Goal: Transaction & Acquisition: Download file/media

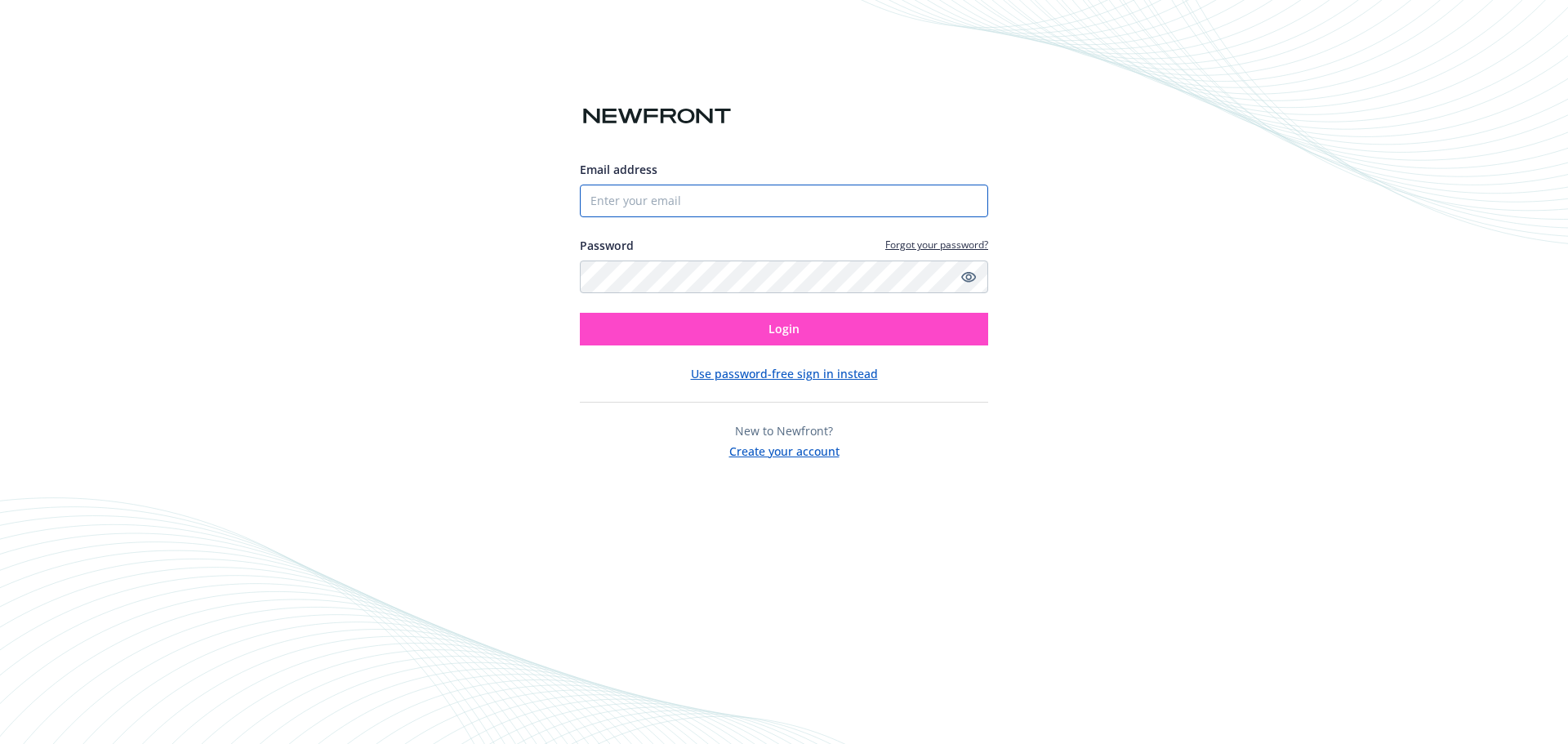
type input "[EMAIL_ADDRESS][DOMAIN_NAME]"
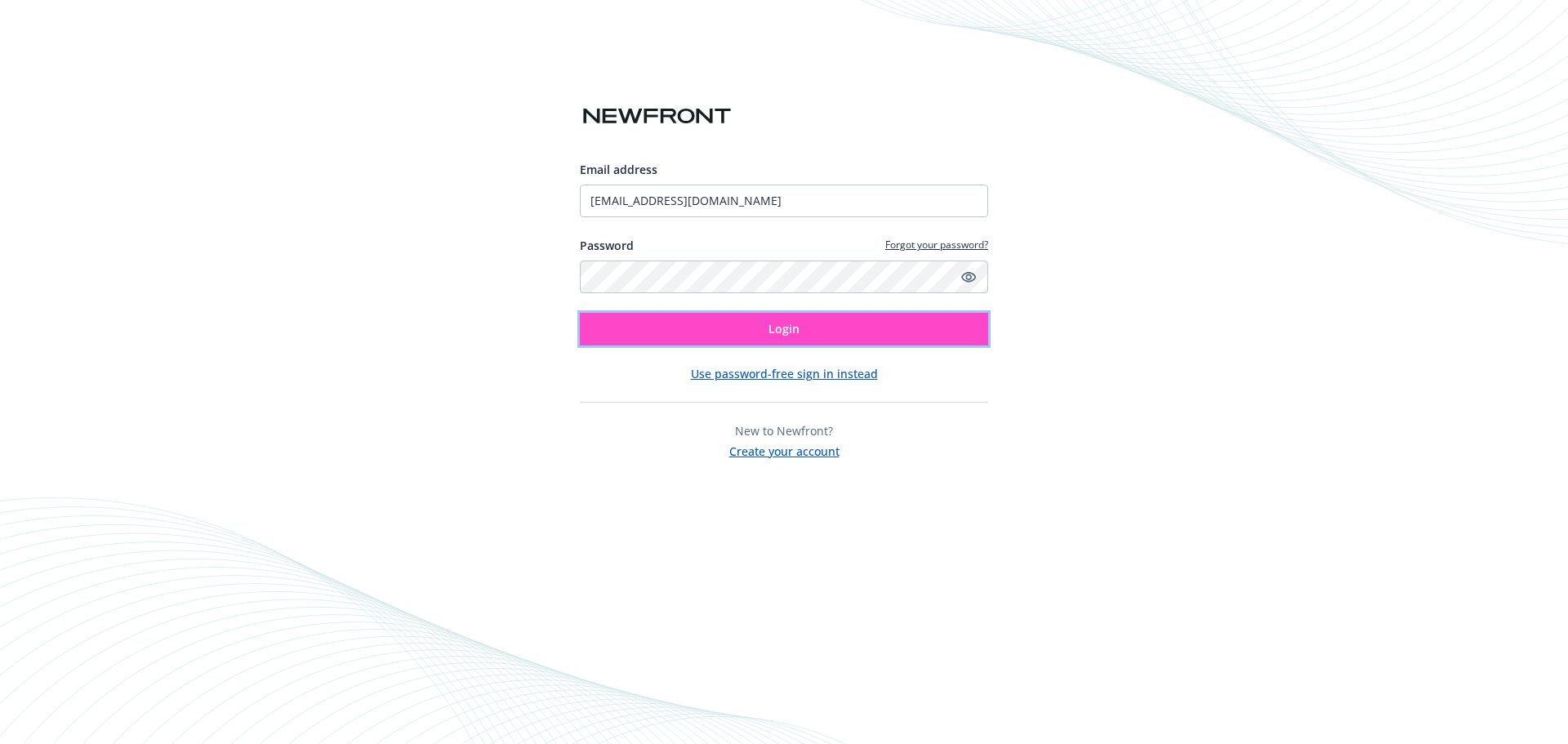
click at [691, 328] on button "Login" at bounding box center [784, 329] width 409 height 32
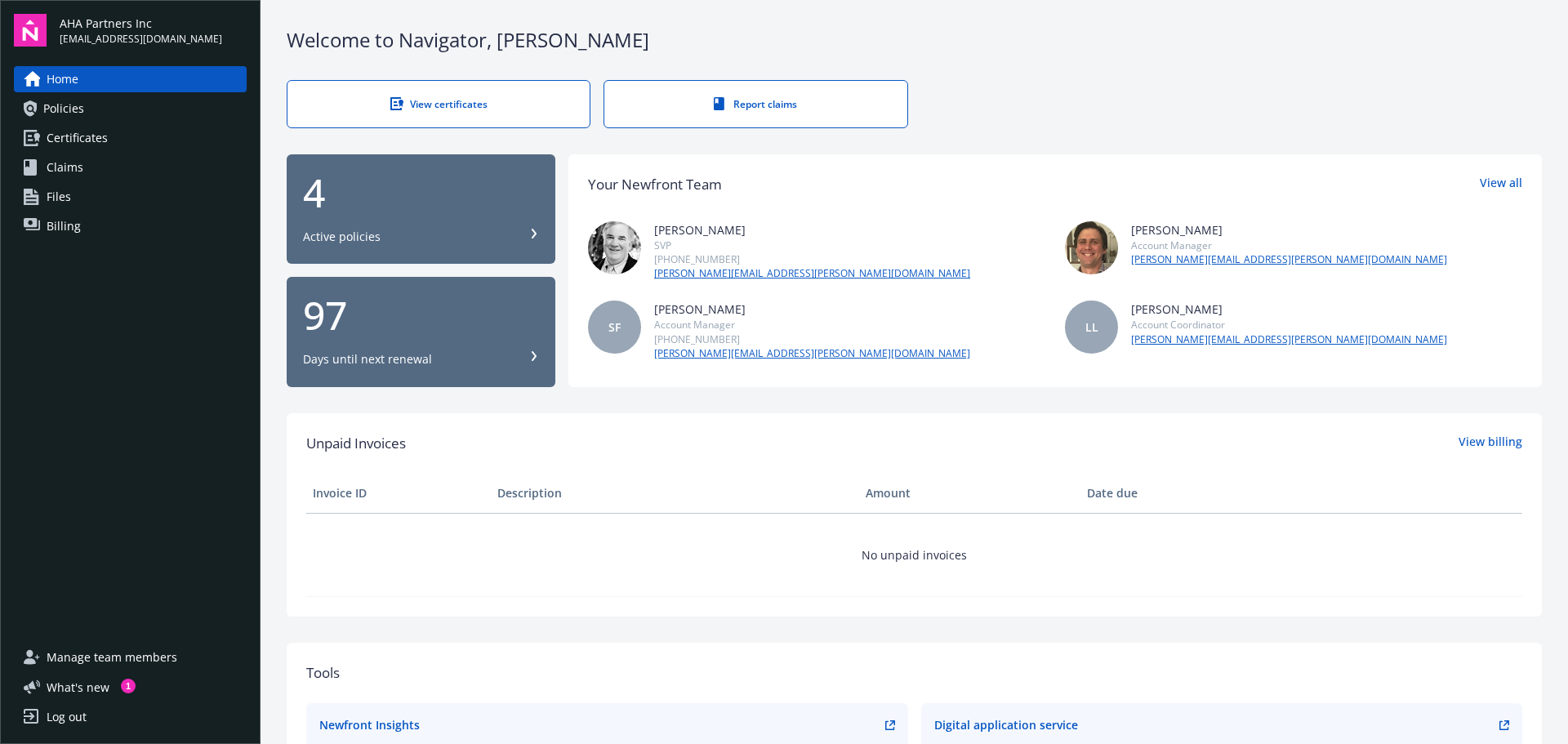
click at [69, 221] on span "Billing" at bounding box center [63, 226] width 34 height 26
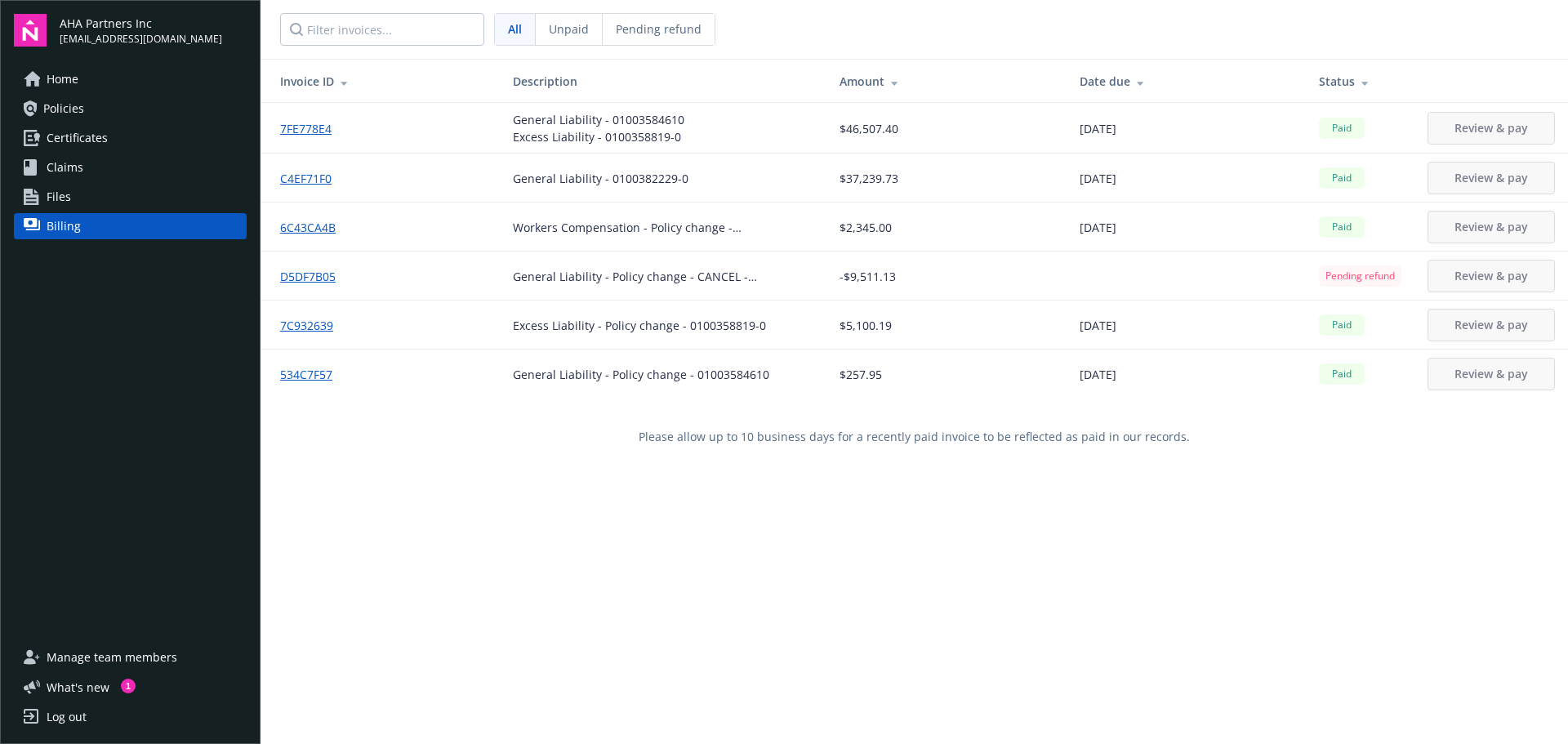
click at [307, 331] on link "7C932639" at bounding box center [312, 325] width 66 height 18
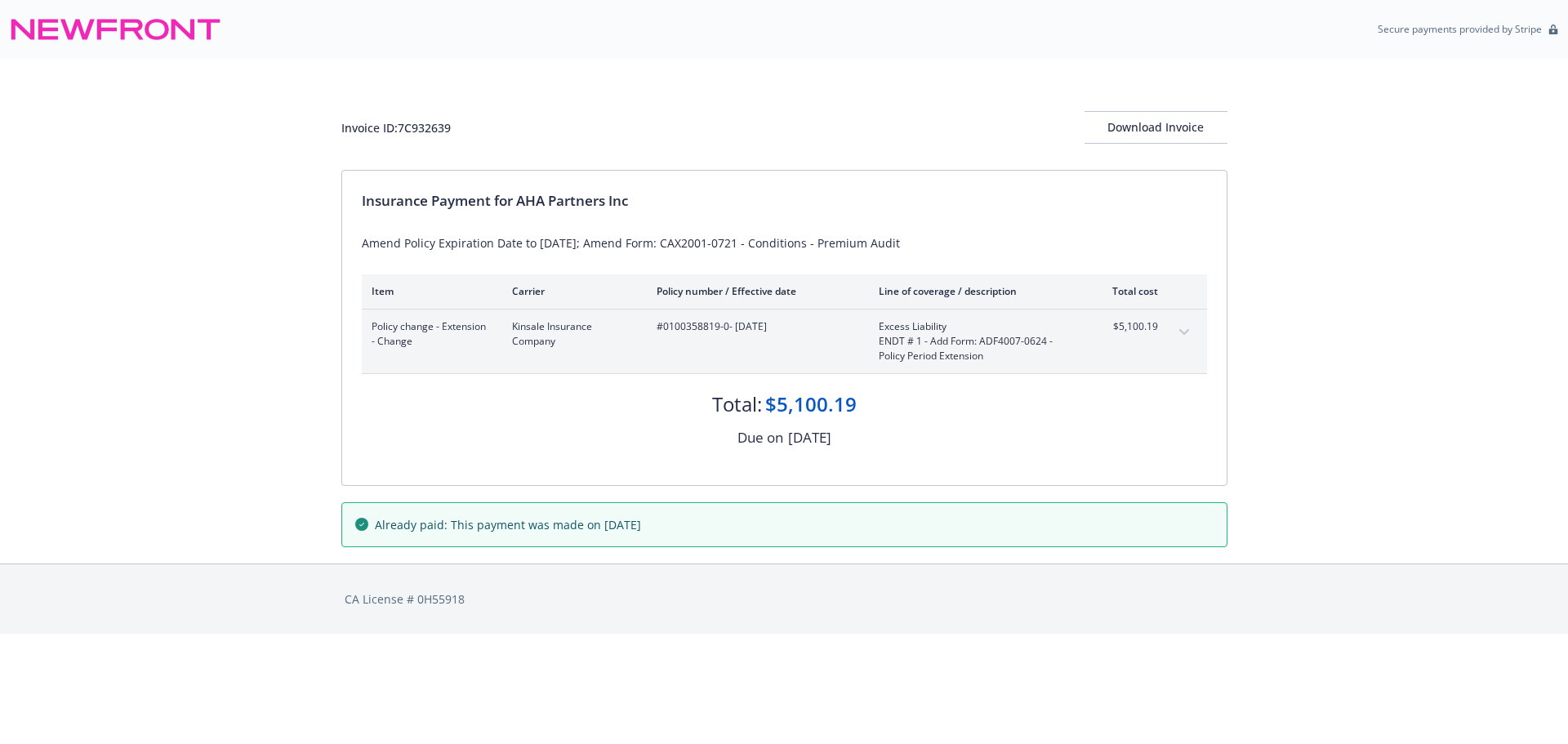
drag, startPoint x: 714, startPoint y: 438, endPoint x: 906, endPoint y: 437, distance: 192.0
click at [906, 437] on div "Due on September 4, 2025" at bounding box center [784, 437] width 845 height 21
click at [1177, 334] on button "expand content" at bounding box center [1184, 333] width 26 height 26
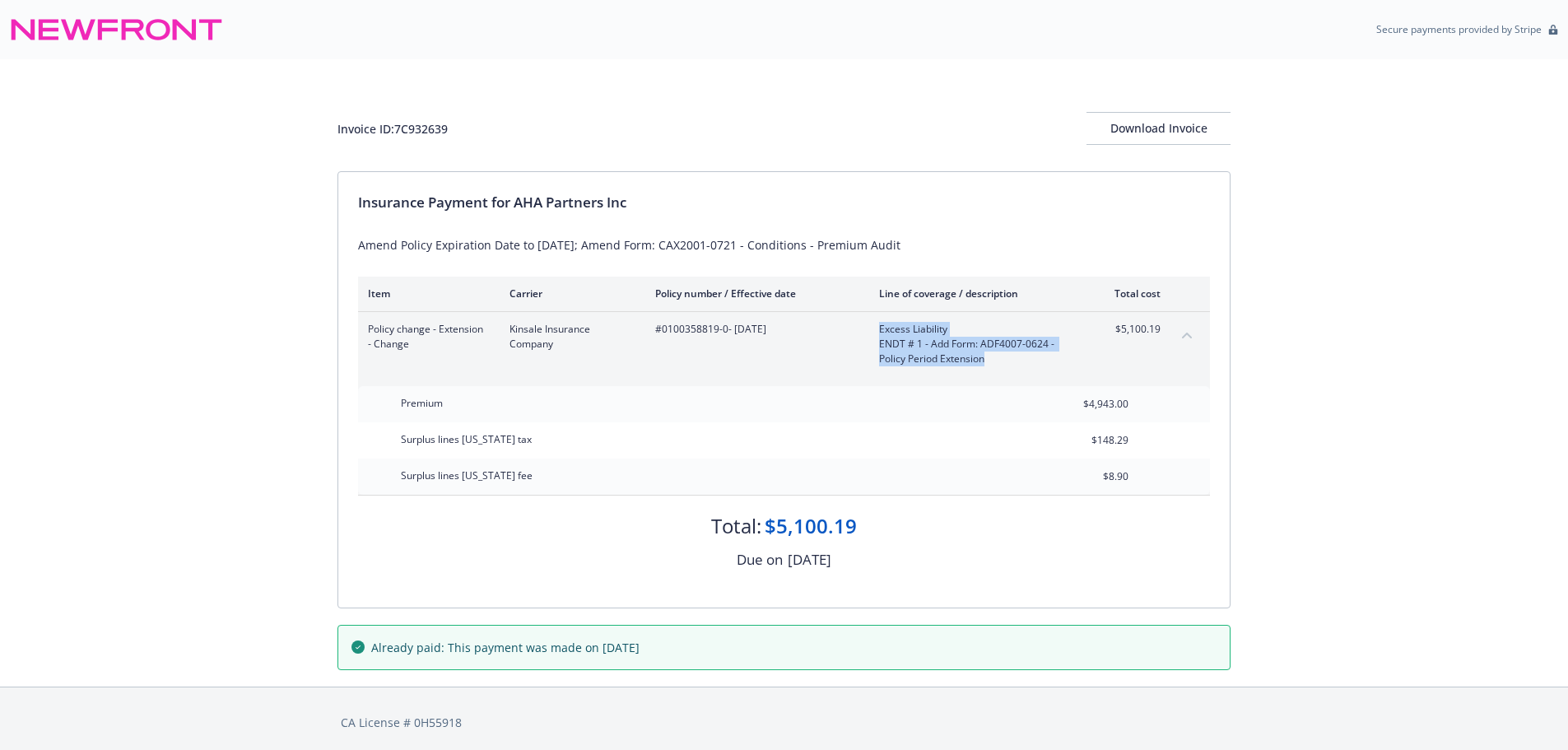
drag, startPoint x: 876, startPoint y: 331, endPoint x: 988, endPoint y: 366, distance: 117.3
click at [988, 366] on div "Policy change - Extension - Change Kinsale Insurance Company #0100358819-0 - 03…" at bounding box center [784, 344] width 852 height 64
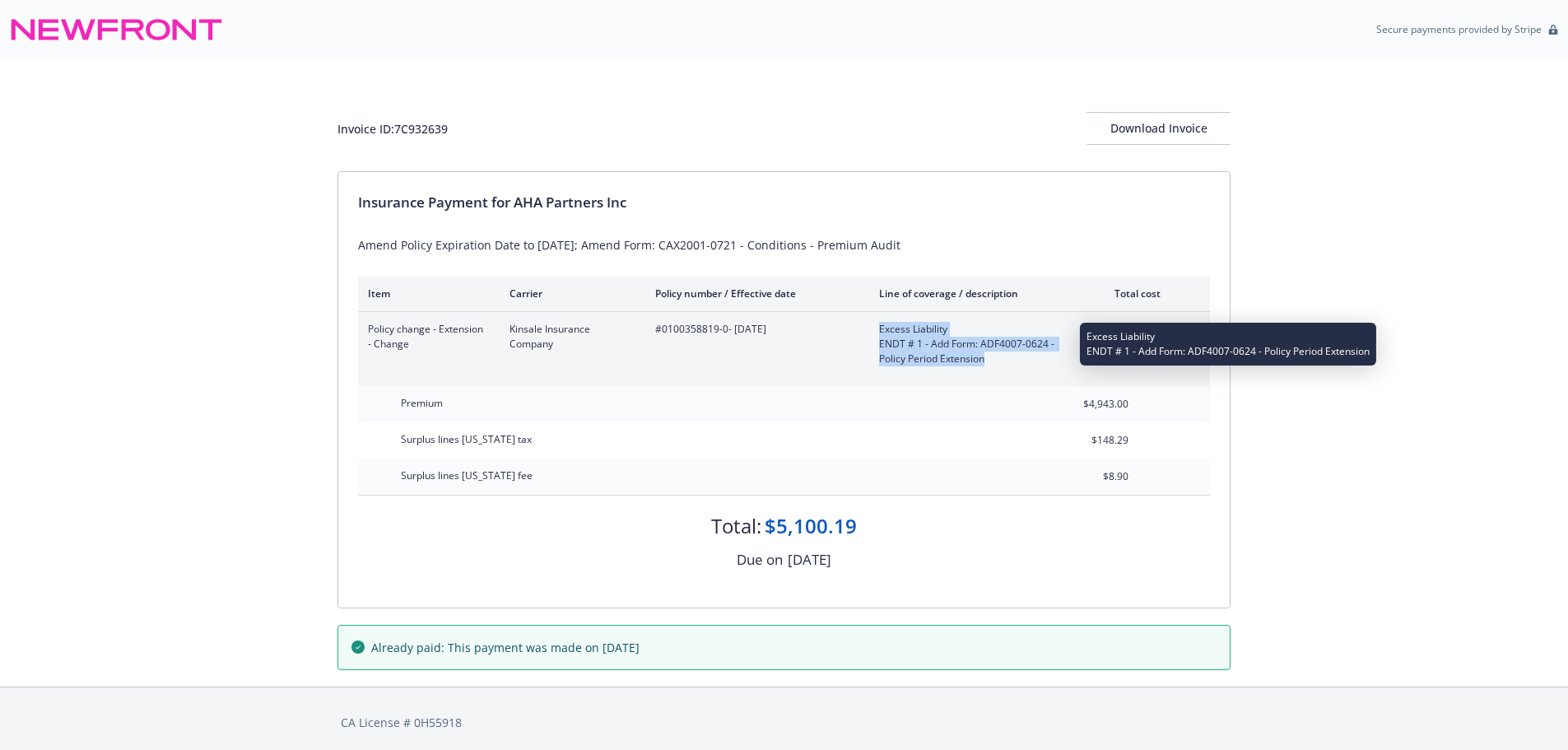
copy div "Excess Liability ENDT # 1 - Add Form: ADF4007-0624 - Policy Period Extension"
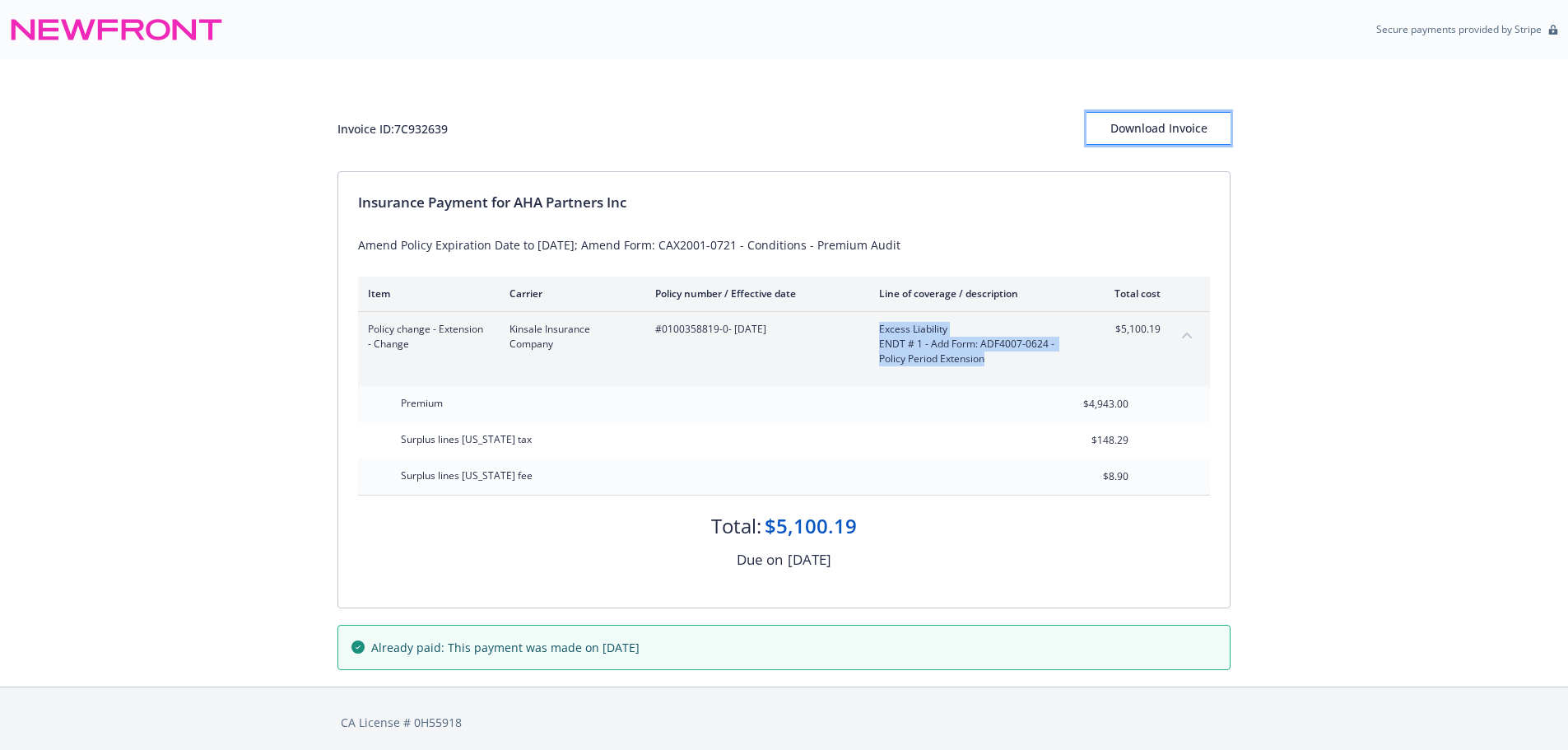
click at [1135, 123] on div "Download Invoice" at bounding box center [1158, 128] width 144 height 31
